Goal: Transaction & Acquisition: Purchase product/service

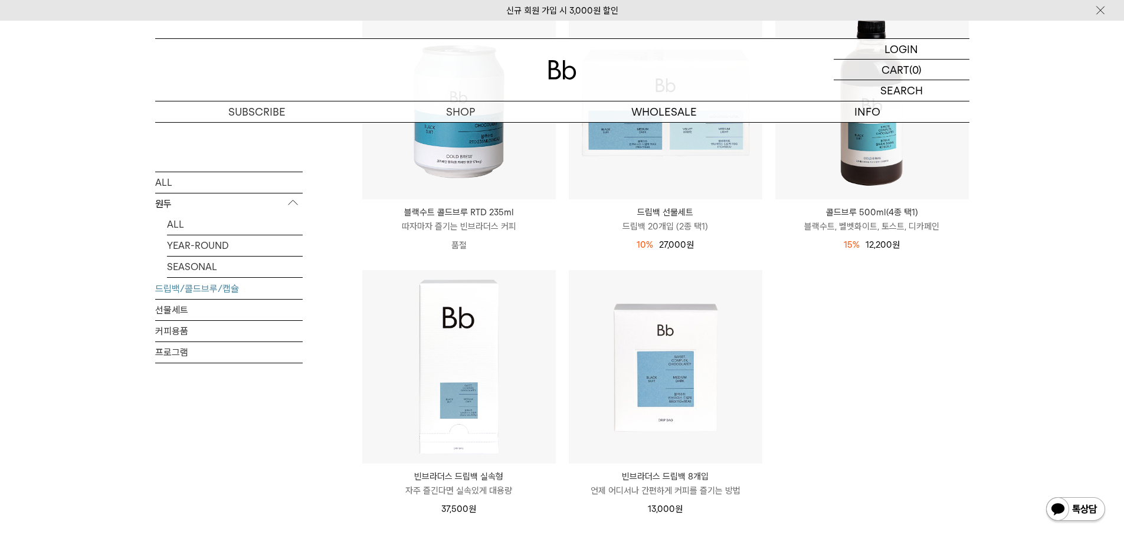
scroll to position [590, 0]
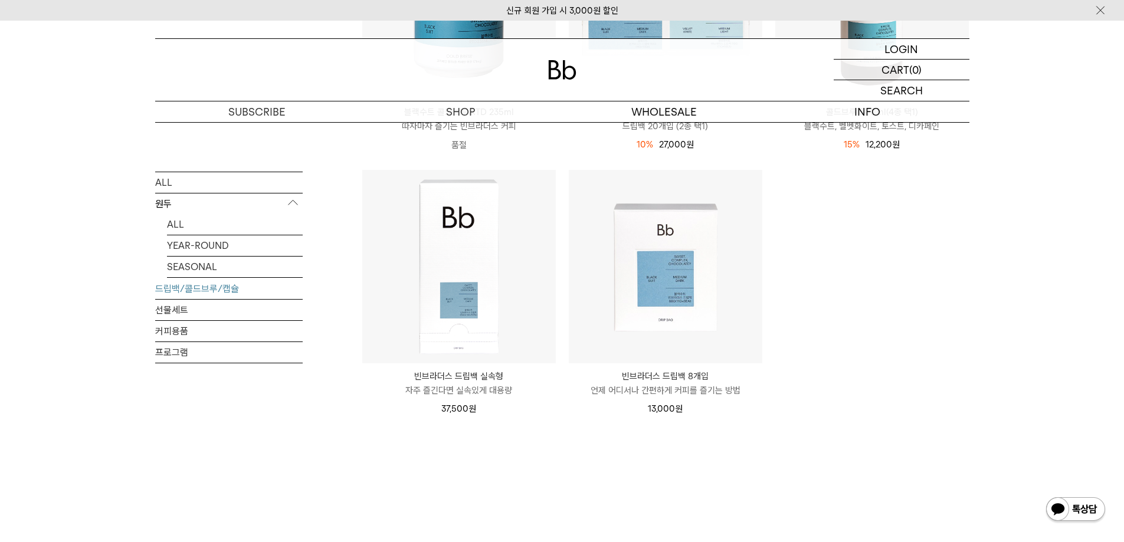
click at [0, 0] on img at bounding box center [0, 0] width 0 height 0
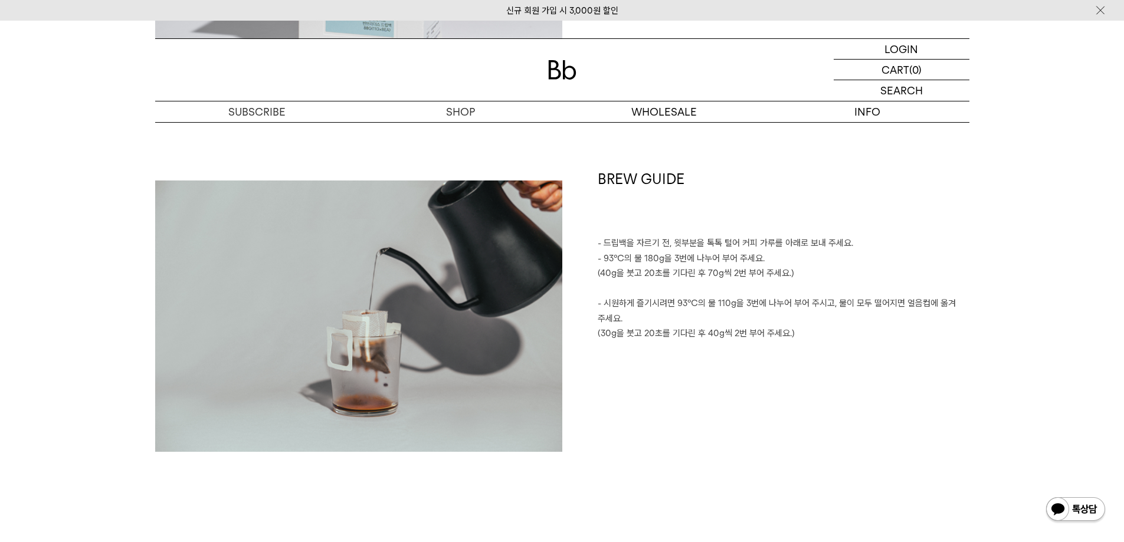
scroll to position [1297, 0]
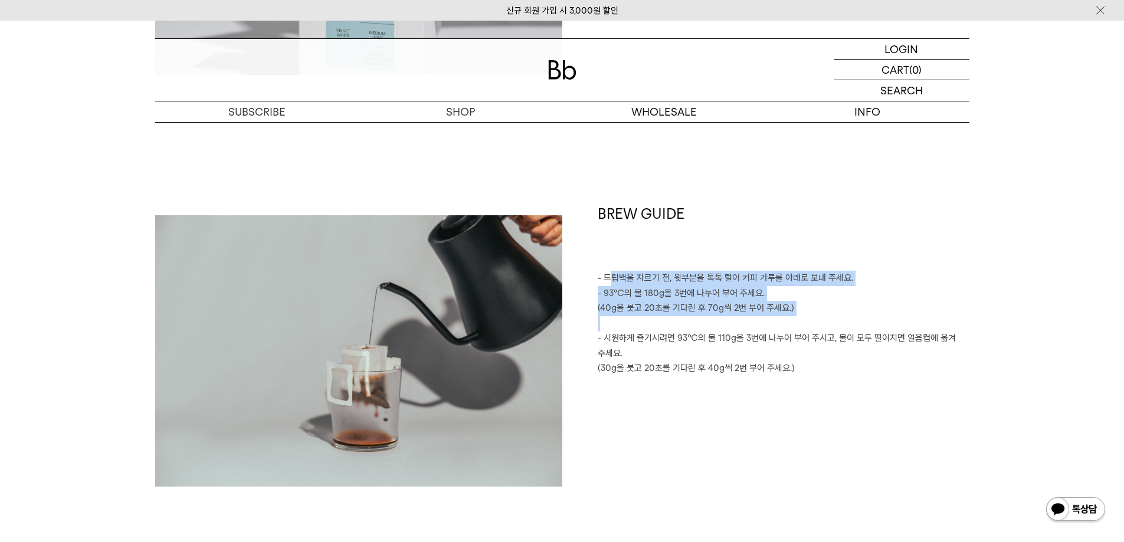
drag, startPoint x: 610, startPoint y: 278, endPoint x: 774, endPoint y: 324, distance: 170.1
click at [774, 324] on div "BREW GUIDE - 드립백을 자르기 전, 윗부분을 톡톡 털어 커피 가루를 아래로 보내 주세요. - 93℃의 물 180g을 3번에 나누어 부…" at bounding box center [765, 351] width 407 height 294
click at [778, 327] on p at bounding box center [783, 323] width 372 height 15
